Goal: Task Accomplishment & Management: Manage account settings

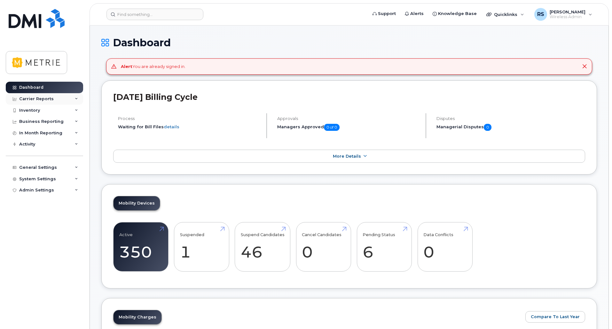
click at [74, 98] on div "Carrier Reports" at bounding box center [44, 99] width 77 height 12
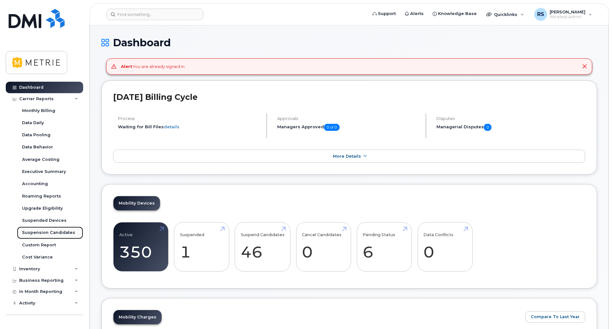
click at [40, 231] on div "Suspension Candidates" at bounding box center [48, 233] width 53 height 6
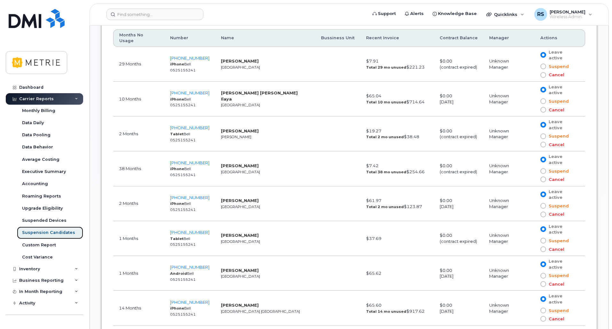
scroll to position [415, 0]
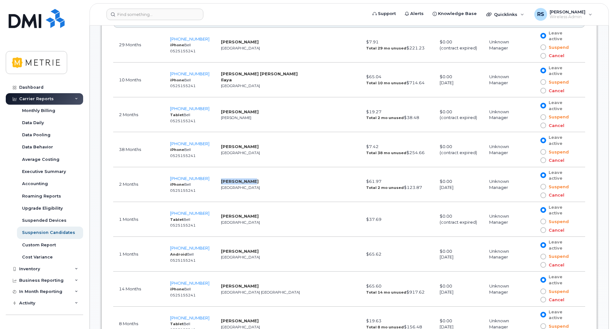
drag, startPoint x: 239, startPoint y: 165, endPoint x: 220, endPoint y: 166, distance: 18.9
click at [220, 167] on td "Youssef Rteil Calgary" at bounding box center [265, 184] width 100 height 35
click at [251, 167] on td "Youssef Rteil Calgary" at bounding box center [265, 184] width 100 height 35
drag, startPoint x: 242, startPoint y: 162, endPoint x: 218, endPoint y: 161, distance: 24.0
click at [218, 167] on td "Youssef Rteil Calgary" at bounding box center [265, 184] width 100 height 35
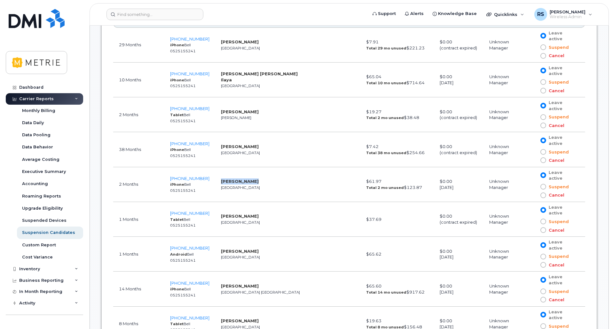
copy strong "Youssef Rteil"
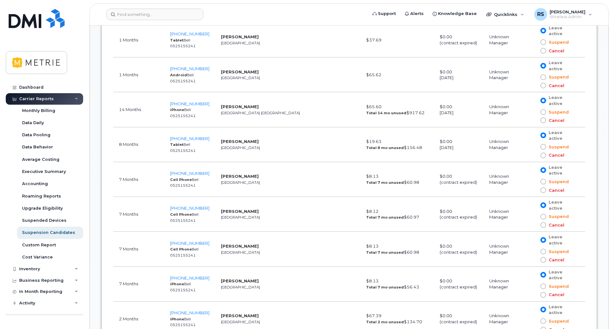
scroll to position [447, 0]
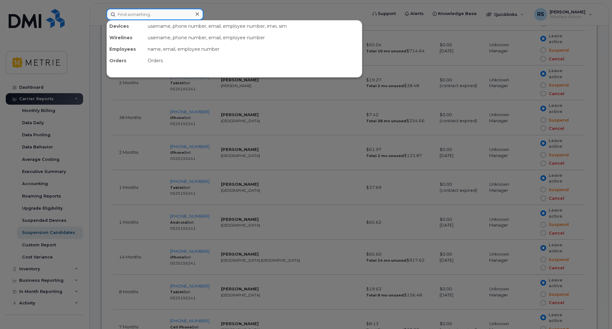
click at [136, 13] on input at bounding box center [154, 15] width 97 height 12
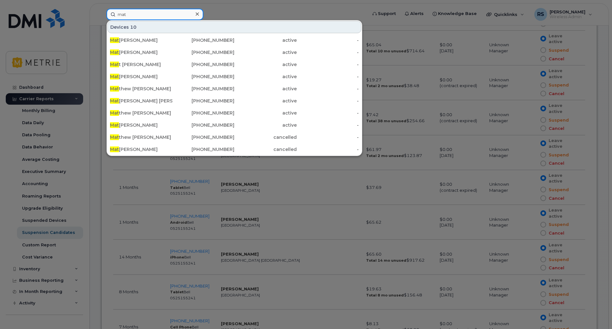
click at [139, 13] on input "mat" at bounding box center [154, 15] width 97 height 12
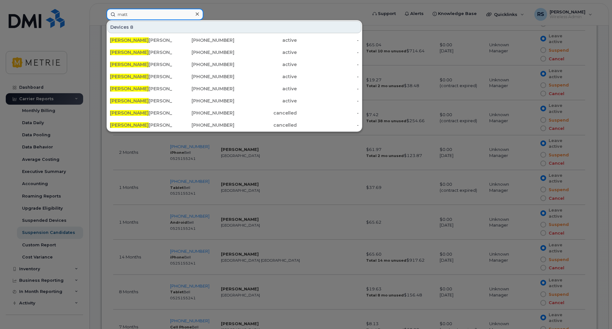
drag, startPoint x: 119, startPoint y: 11, endPoint x: 98, endPoint y: 7, distance: 21.6
click at [101, 9] on div "matt Devices 8 Matt Ellis 604-690-0877 active - Matt Anderson 780-266-5958 acti…" at bounding box center [234, 15] width 267 height 12
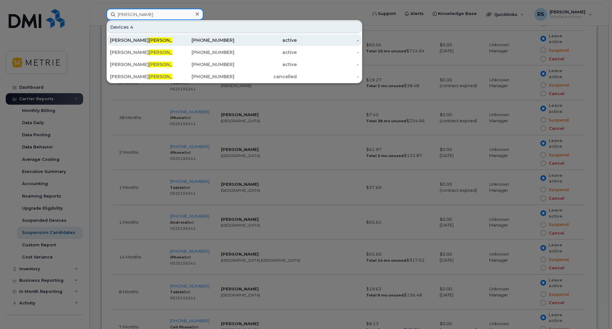
type input "anderson"
click at [132, 41] on div "Matthew Anderson" at bounding box center [141, 40] width 62 height 6
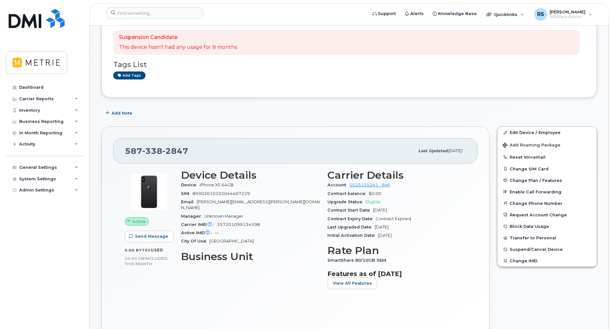
scroll to position [64, 0]
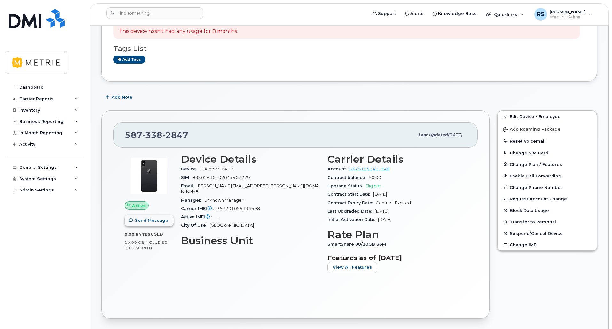
click at [145, 217] on button "Send Message" at bounding box center [149, 221] width 49 height 12
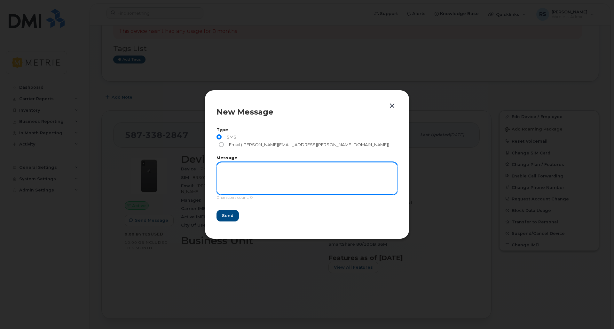
click at [228, 168] on textarea at bounding box center [306, 178] width 181 height 33
type textarea "Hello, Its Rob from Metrie IT. who is this? rob"
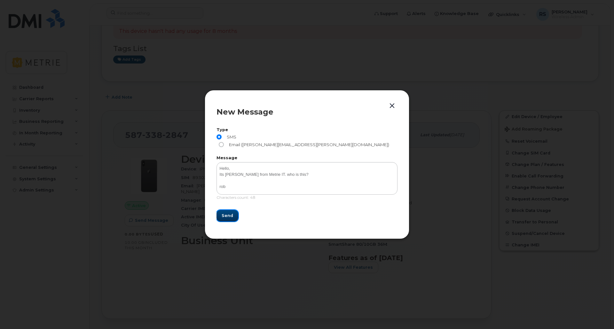
click at [228, 213] on span "Send" at bounding box center [227, 216] width 12 height 6
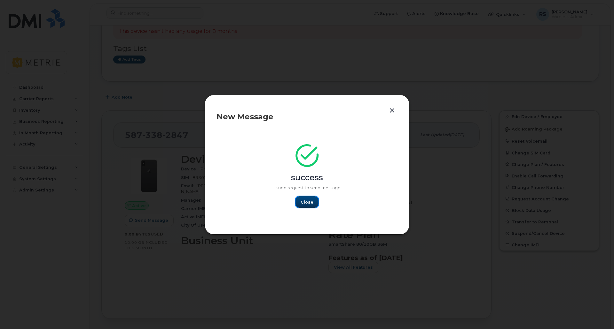
click at [308, 204] on span "Close" at bounding box center [306, 202] width 13 height 6
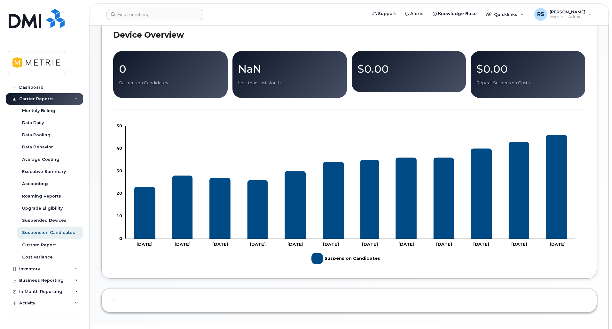
scroll to position [56, 0]
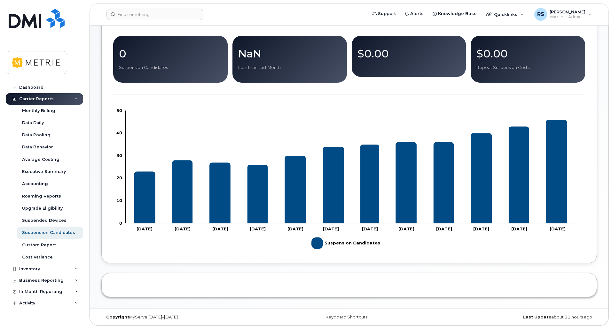
click at [318, 242] on rect "Legend" at bounding box center [344, 243] width 66 height 17
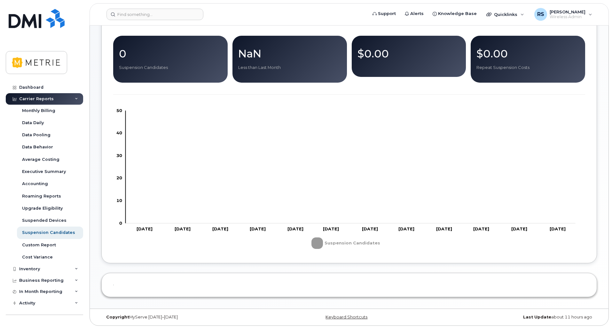
click at [318, 241] on rect "Legend" at bounding box center [344, 243] width 66 height 17
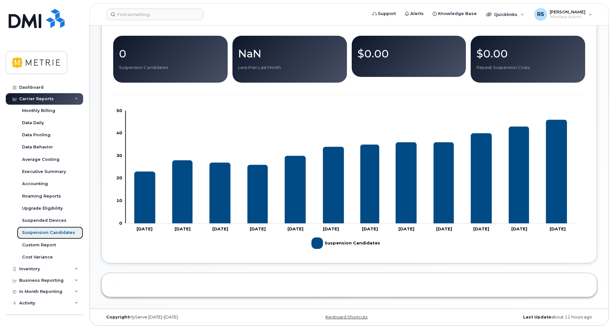
click at [41, 231] on div "Suspension Candidates" at bounding box center [48, 233] width 53 height 6
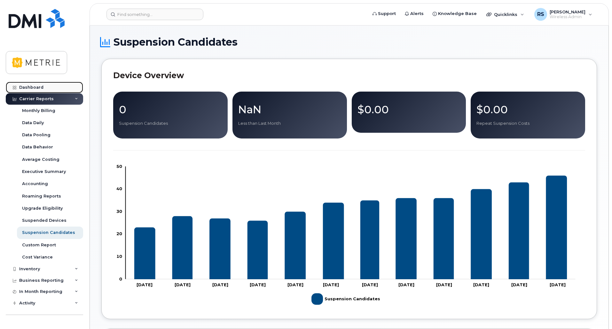
click at [39, 88] on div "Dashboard" at bounding box center [31, 87] width 24 height 5
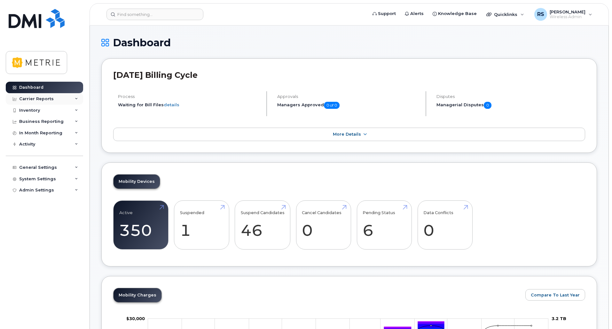
click at [32, 97] on div "Carrier Reports" at bounding box center [36, 99] width 35 height 5
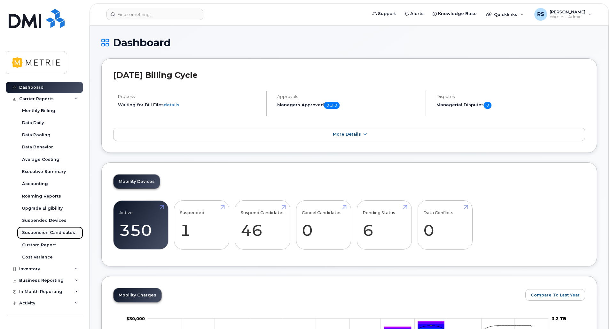
click at [52, 232] on div "Suspension Candidates" at bounding box center [48, 233] width 53 height 6
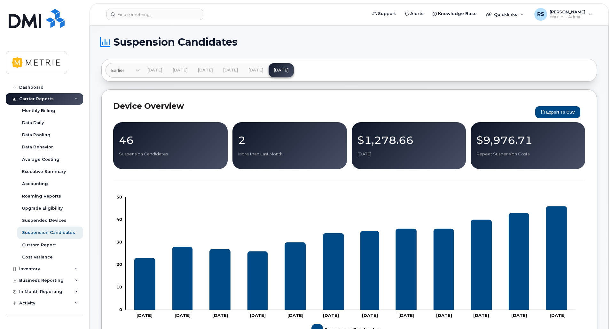
click at [168, 157] on p "Suspension Candidates" at bounding box center [170, 154] width 103 height 6
click at [135, 153] on p "Suspension Candidates" at bounding box center [170, 154] width 103 height 6
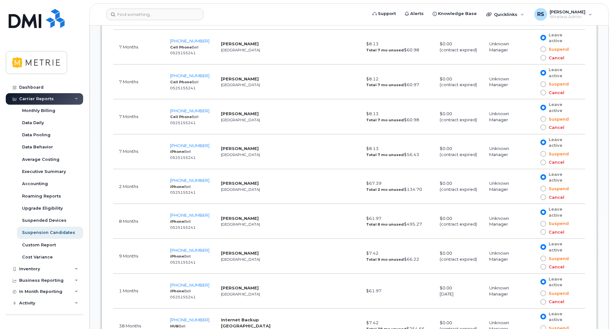
scroll to position [735, 0]
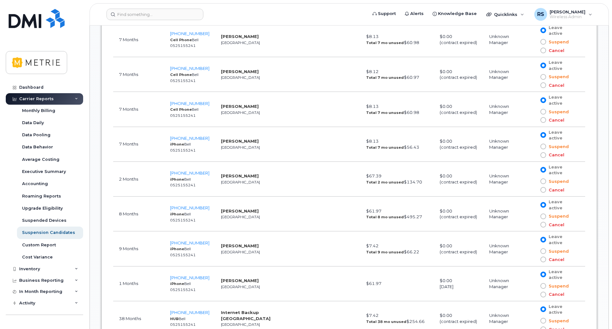
click at [542, 222] on span at bounding box center [543, 225] width 6 height 6
click at [534, 225] on input "Cancel" at bounding box center [534, 225] width 0 height 0
click at [542, 222] on span at bounding box center [543, 225] width 6 height 6
click at [534, 225] on input "Cancel" at bounding box center [534, 225] width 0 height 0
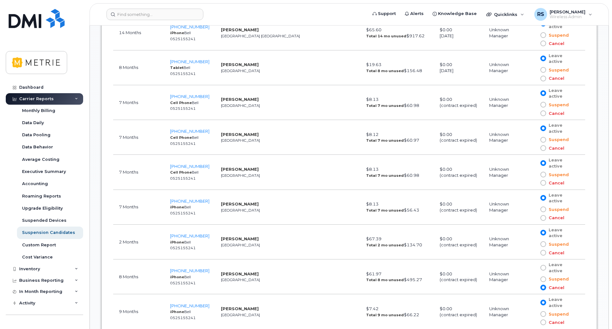
scroll to position [703, 0]
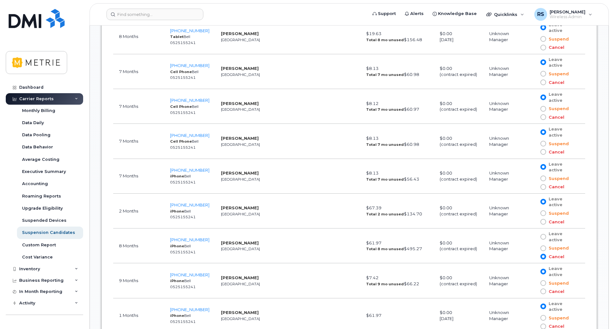
click at [540, 234] on span at bounding box center [543, 237] width 6 height 6
click at [534, 237] on input "Leave active" at bounding box center [534, 237] width 0 height 0
click at [542, 246] on span at bounding box center [543, 249] width 6 height 6
click at [534, 249] on input "Suspend" at bounding box center [534, 249] width 0 height 0
click at [541, 234] on span at bounding box center [543, 237] width 6 height 6
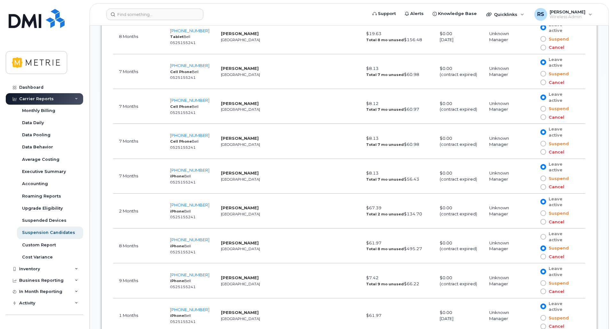
click at [534, 237] on input "Leave active" at bounding box center [534, 237] width 0 height 0
click at [179, 237] on span "587-338-2847" at bounding box center [189, 239] width 39 height 5
click at [183, 237] on span "587-338-2847" at bounding box center [189, 239] width 39 height 5
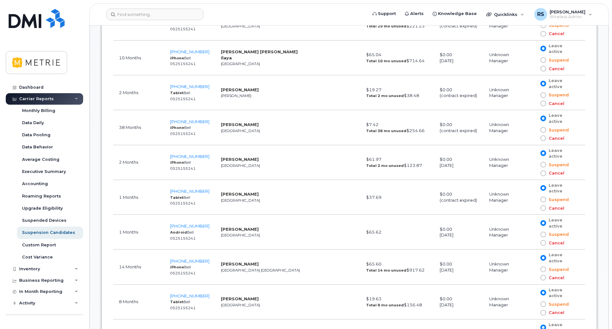
scroll to position [447, 0]
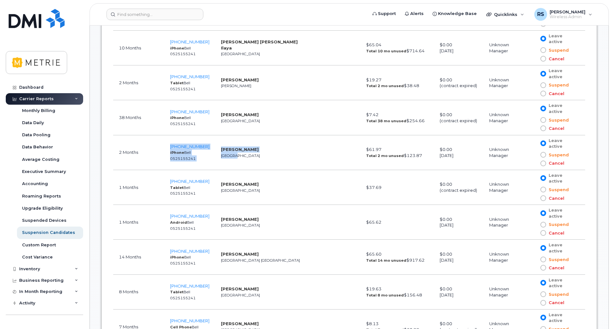
drag, startPoint x: 176, startPoint y: 134, endPoint x: 247, endPoint y: 140, distance: 71.2
click at [247, 170] on tr "2 Months 403-836-8763 iPhone Bell 0525155241 Youssef Rteil Calgary $61.97 Total…" at bounding box center [349, 187] width 472 height 35
copy tr "403-836-8763 iPhone Bell 0525155241 Youssef Rteil Calgary"
click at [254, 149] on td "Youssef Rteil Calgary" at bounding box center [265, 152] width 100 height 35
click at [255, 136] on td "Youssef Rteil Calgary" at bounding box center [265, 152] width 100 height 35
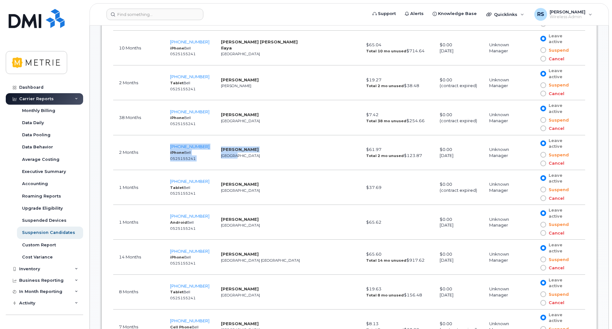
click at [219, 135] on td "Youssef Rteil Calgary" at bounding box center [265, 152] width 100 height 35
click at [216, 101] on td "Terry Moffatt Calgary" at bounding box center [265, 117] width 100 height 35
drag, startPoint x: 219, startPoint y: 135, endPoint x: 235, endPoint y: 143, distance: 18.3
click at [235, 143] on td "Youssef Rteil Calgary" at bounding box center [265, 152] width 100 height 35
copy td "Youssef Rteil Calgary"
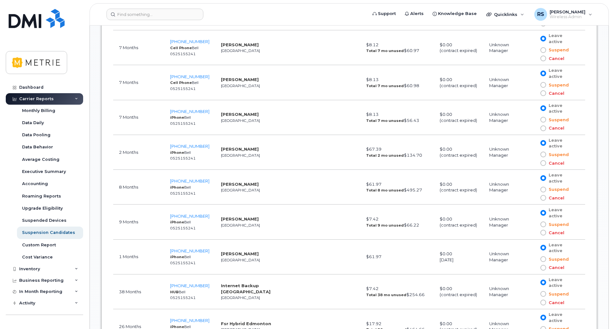
scroll to position [767, 0]
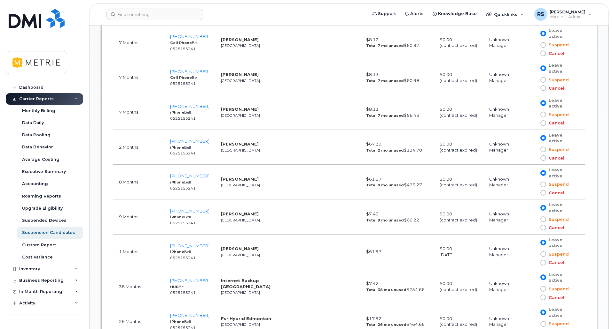
drag, startPoint x: 167, startPoint y: 140, endPoint x: 197, endPoint y: 154, distance: 33.0
click at [197, 165] on td "587-338-2847 iPhone Bell 0525155241" at bounding box center [189, 182] width 51 height 35
copy td "587-338-2847 iPhone Bell 0525155241"
drag, startPoint x: 220, startPoint y: 144, endPoint x: 247, endPoint y: 156, distance: 28.9
click at [247, 165] on td "Matthew Anderson Edmonton" at bounding box center [265, 182] width 100 height 35
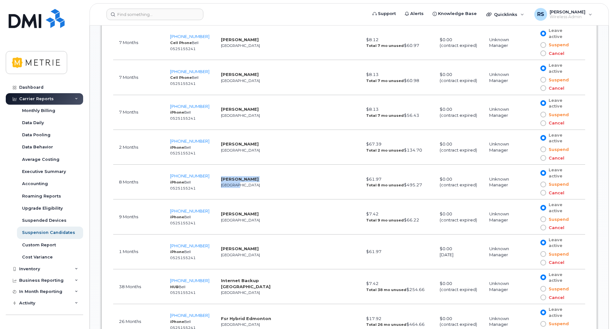
copy td "Matthew Anderson Edmonton"
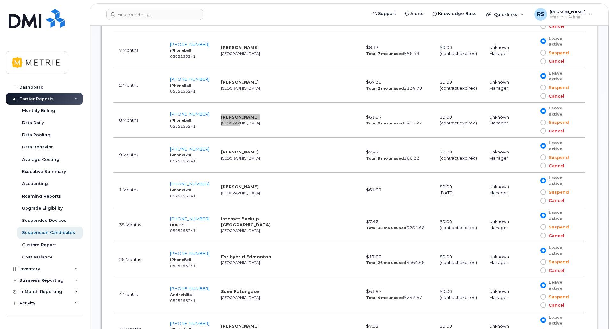
scroll to position [831, 0]
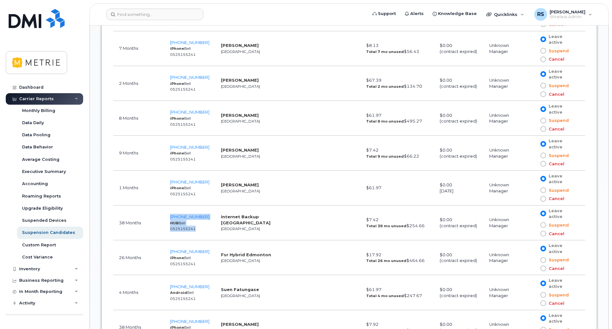
drag, startPoint x: 169, startPoint y: 176, endPoint x: 196, endPoint y: 189, distance: 29.7
click at [196, 206] on td "587-437-5398 HUB Bell 0525155241" at bounding box center [189, 223] width 51 height 35
copy td "587-437-5398 HUB Bell 052515524"
drag, startPoint x: 220, startPoint y: 177, endPoint x: 250, endPoint y: 186, distance: 30.9
click at [250, 206] on td "Internet Backup Edmonton Calgary" at bounding box center [265, 223] width 100 height 35
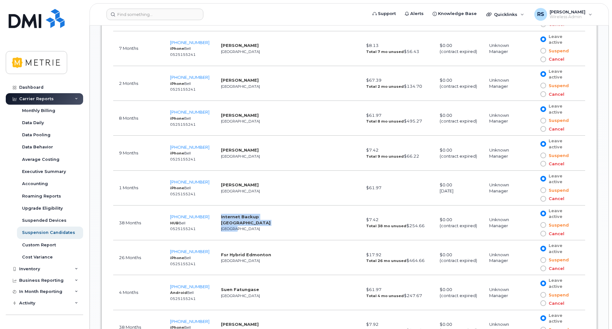
copy td "Internet Backup Edmonton Calgary"
drag, startPoint x: 169, startPoint y: 208, endPoint x: 201, endPoint y: 222, distance: 35.5
click at [201, 241] on td "587-839-2395 iPhone Bell 0525155241" at bounding box center [189, 258] width 51 height 35
copy td "587-839-2395 iPhone Bell 0525155241"
drag, startPoint x: 220, startPoint y: 210, endPoint x: 245, endPoint y: 219, distance: 26.4
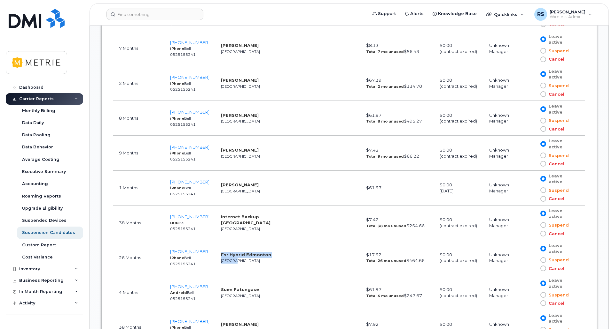
click at [245, 241] on td "Fsr Hybrid Edmonton Calgary" at bounding box center [265, 258] width 100 height 35
copy td "Fsr Hybrid Edmonton Calgary"
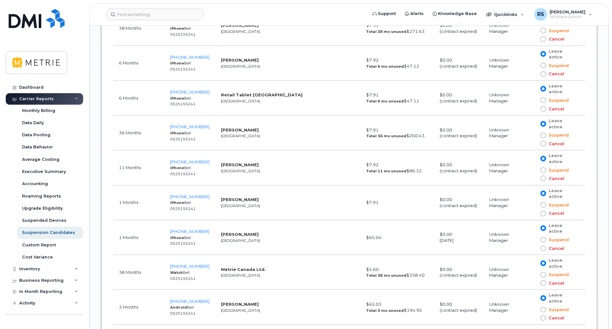
scroll to position [1246, 0]
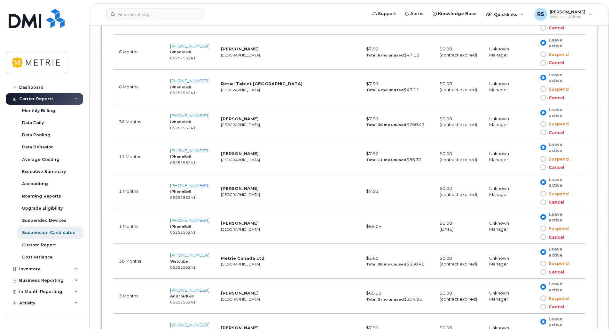
drag, startPoint x: 176, startPoint y: 191, endPoint x: 197, endPoint y: 200, distance: 22.9
click at [197, 244] on td "604-679-2894 Watch Bell 0525155241" at bounding box center [189, 261] width 51 height 35
copy td "604-679-2894 Watch Bell 0525155241"
drag, startPoint x: 219, startPoint y: 191, endPoint x: 248, endPoint y: 204, distance: 31.5
click at [248, 244] on td "Metrie Canada Ltd. Vancouver" at bounding box center [265, 261] width 100 height 35
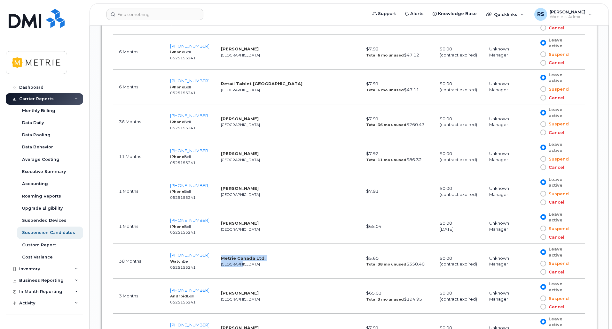
copy td "Metrie Canada Ltd. Vancouver"
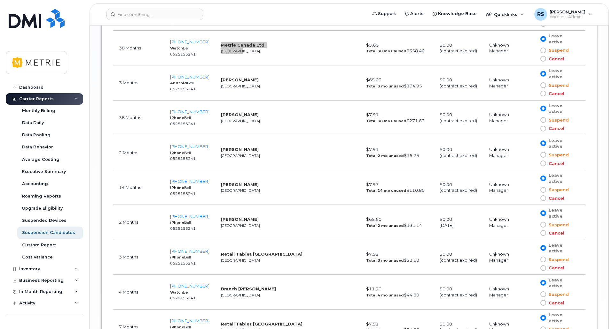
scroll to position [1470, 0]
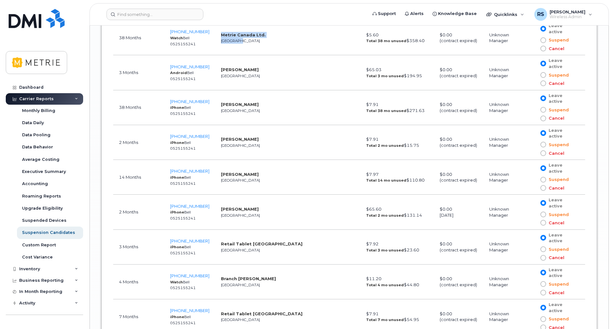
drag, startPoint x: 172, startPoint y: 197, endPoint x: 201, endPoint y: 210, distance: 32.3
click at [201, 265] on td "778-229-4047 Watch Bell 0525155241" at bounding box center [189, 282] width 51 height 35
drag, startPoint x: 220, startPoint y: 197, endPoint x: 243, endPoint y: 202, distance: 23.3
click at [243, 265] on td "Branch Device Langley Vancouver" at bounding box center [265, 282] width 100 height 35
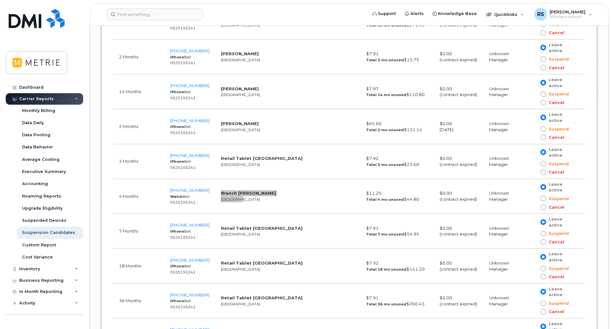
scroll to position [1566, 0]
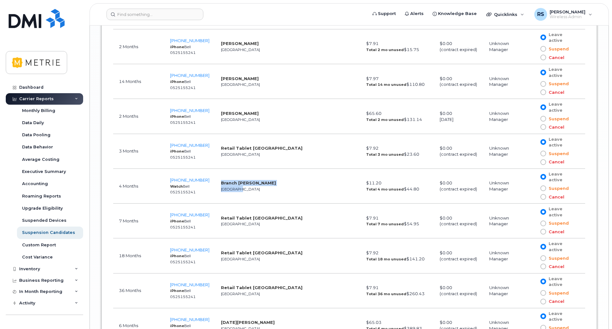
drag, startPoint x: 170, startPoint y: 197, endPoint x: 203, endPoint y: 211, distance: 36.2
click at [203, 274] on td "778-772-3714 iPhone Bell 0525155241" at bounding box center [189, 291] width 51 height 35
click at [274, 309] on td "Chaitra Kadle Vancouver" at bounding box center [265, 326] width 100 height 35
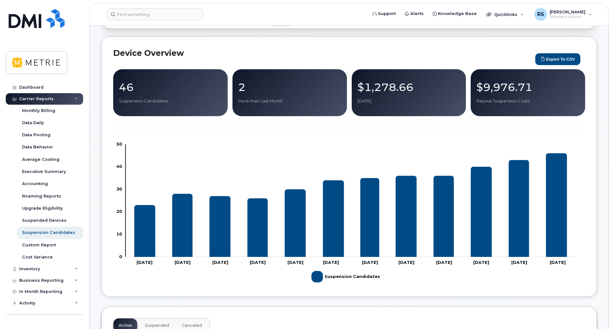
scroll to position [0, 0]
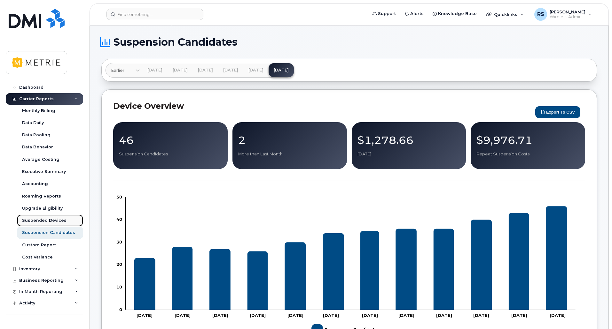
click at [24, 222] on div "Suspended Devices" at bounding box center [44, 221] width 44 height 6
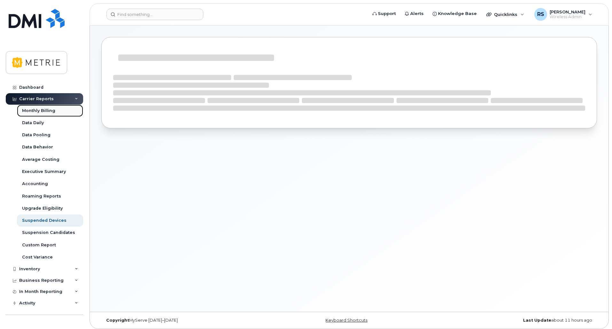
click at [33, 109] on div "Monthly Billing" at bounding box center [38, 111] width 33 height 6
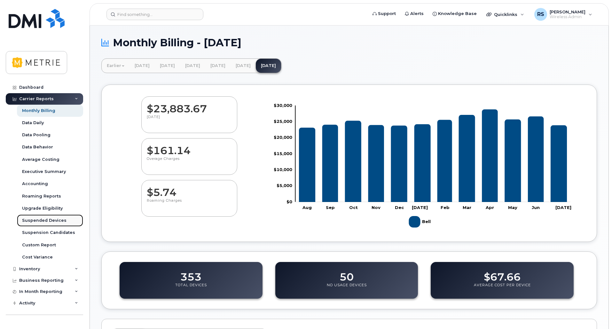
click at [42, 220] on div "Suspended Devices" at bounding box center [44, 221] width 44 height 6
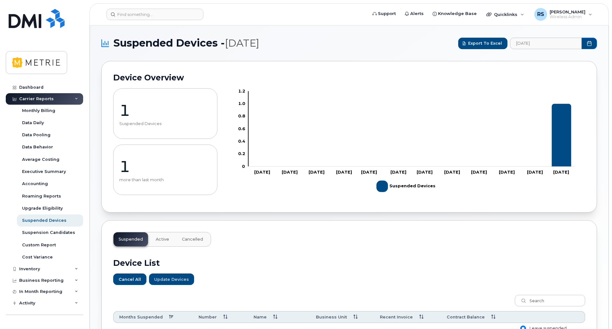
click at [158, 121] on div "1 Suspended Devices" at bounding box center [165, 114] width 104 height 50
click at [139, 120] on div "1 Suspended Devices" at bounding box center [165, 114] width 104 height 50
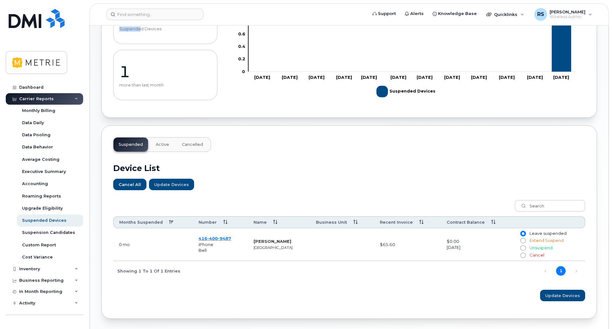
scroll to position [96, 0]
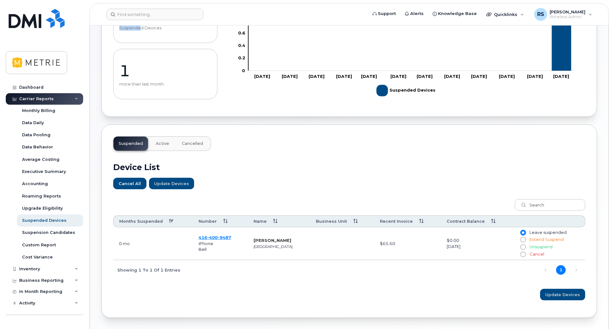
click at [161, 144] on span "Active" at bounding box center [162, 143] width 13 height 5
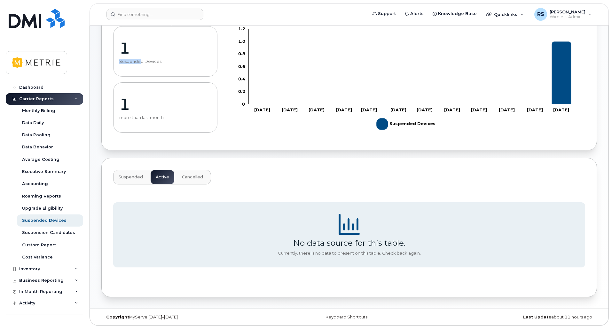
scroll to position [62, 0]
click at [122, 175] on span "Suspended" at bounding box center [131, 177] width 24 height 5
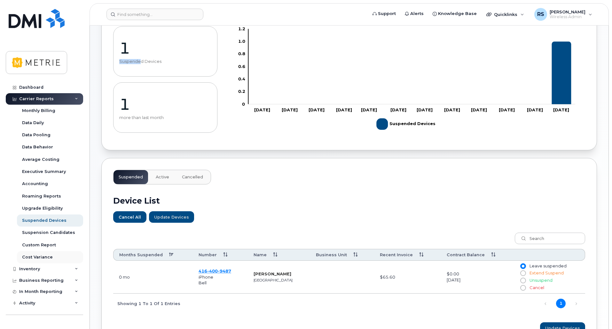
scroll to position [35, 0]
